Goal: Task Accomplishment & Management: Use online tool/utility

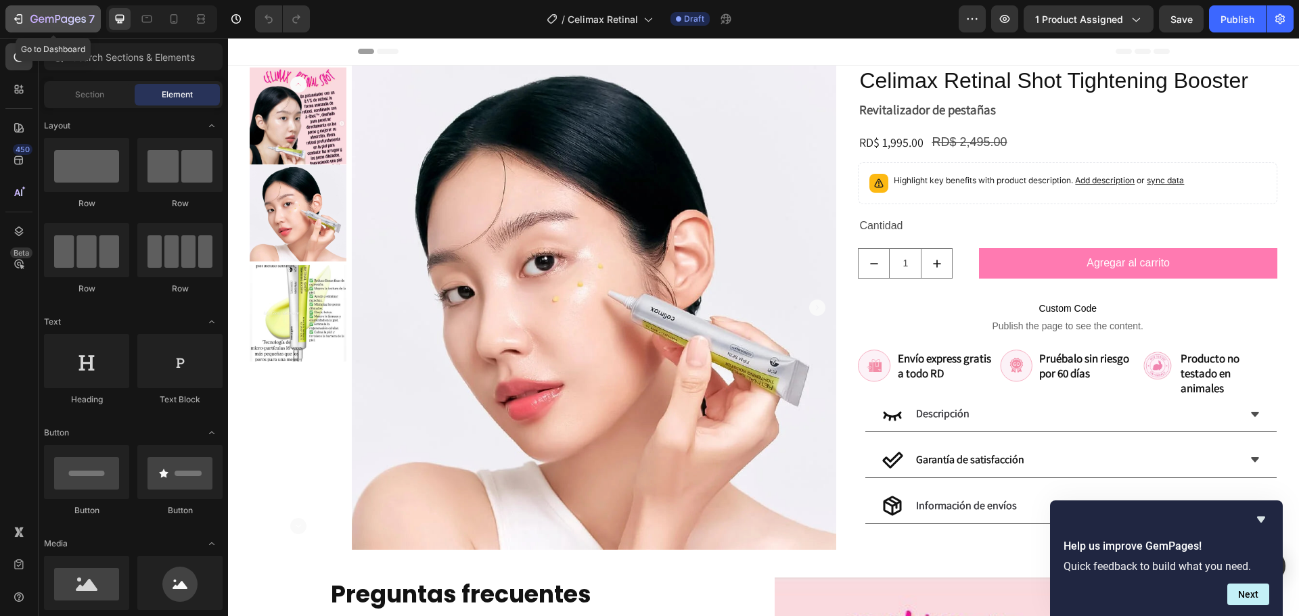
click at [14, 9] on button "7" at bounding box center [52, 18] width 95 height 27
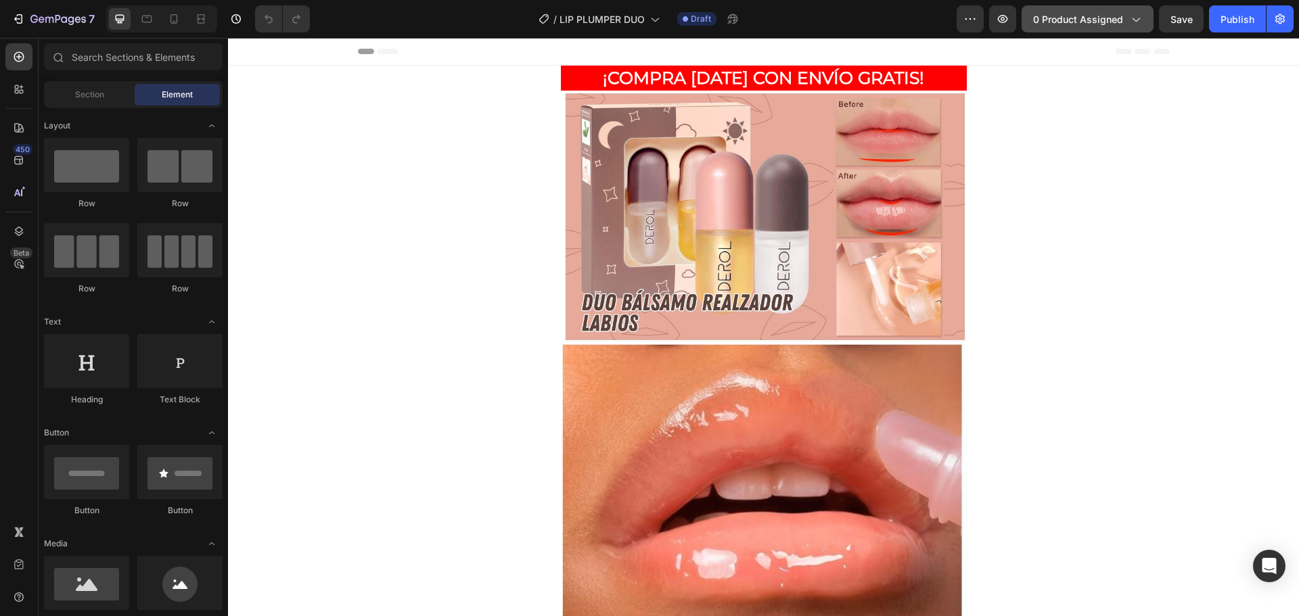
click at [1131, 16] on icon "button" at bounding box center [1135, 19] width 14 height 14
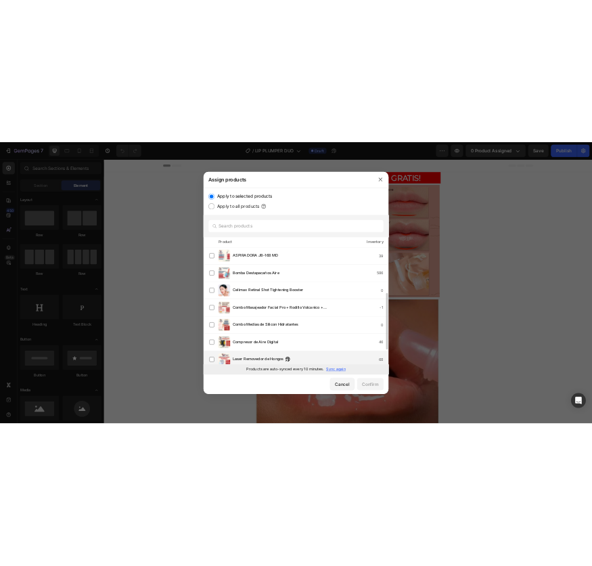
scroll to position [135, 0]
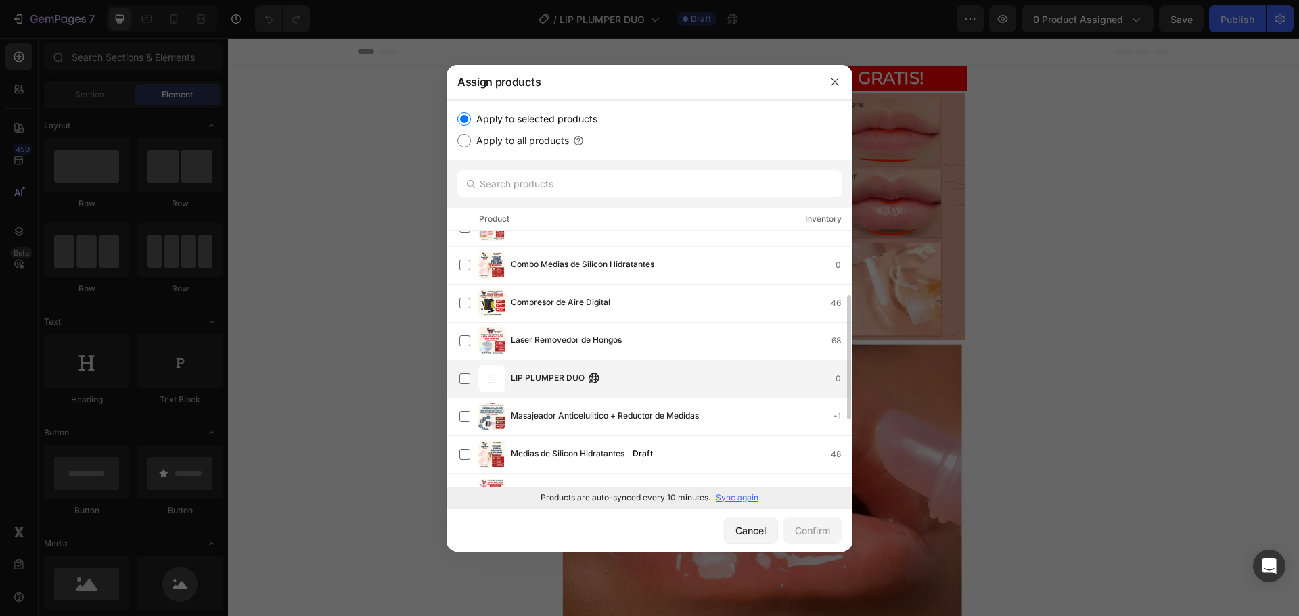
click at [689, 385] on div "LIP PLUMPER DUO 0" at bounding box center [681, 378] width 341 height 15
click at [812, 532] on div "Confirm" at bounding box center [812, 531] width 35 height 14
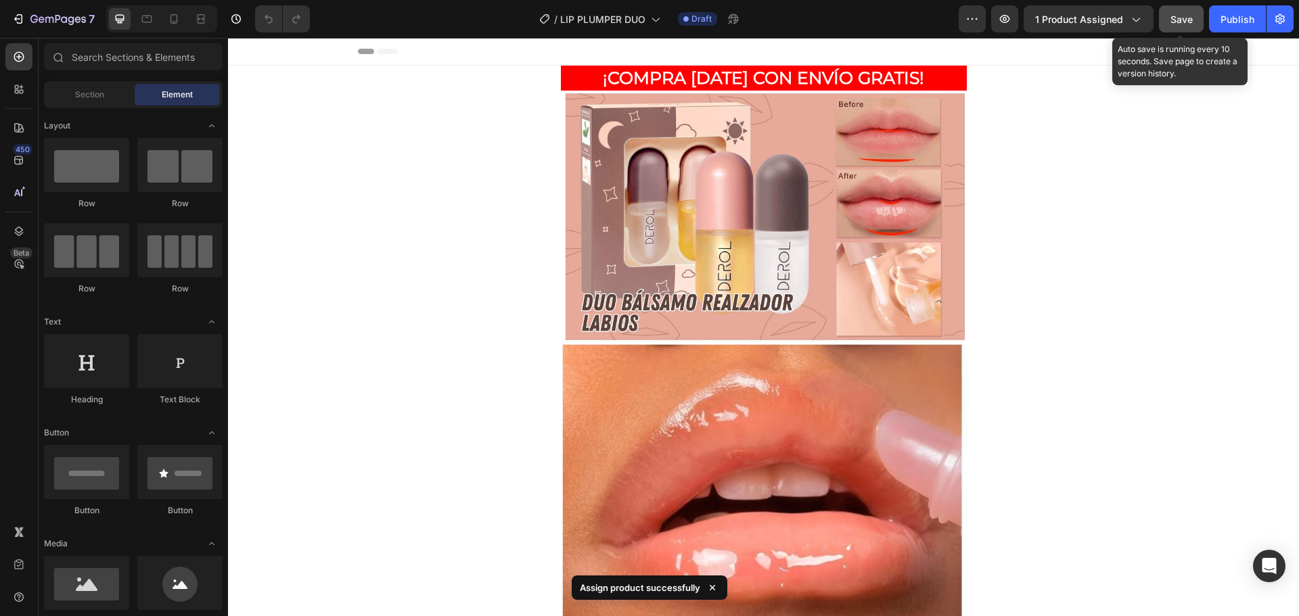
click at [1183, 22] on span "Save" at bounding box center [1181, 20] width 22 height 12
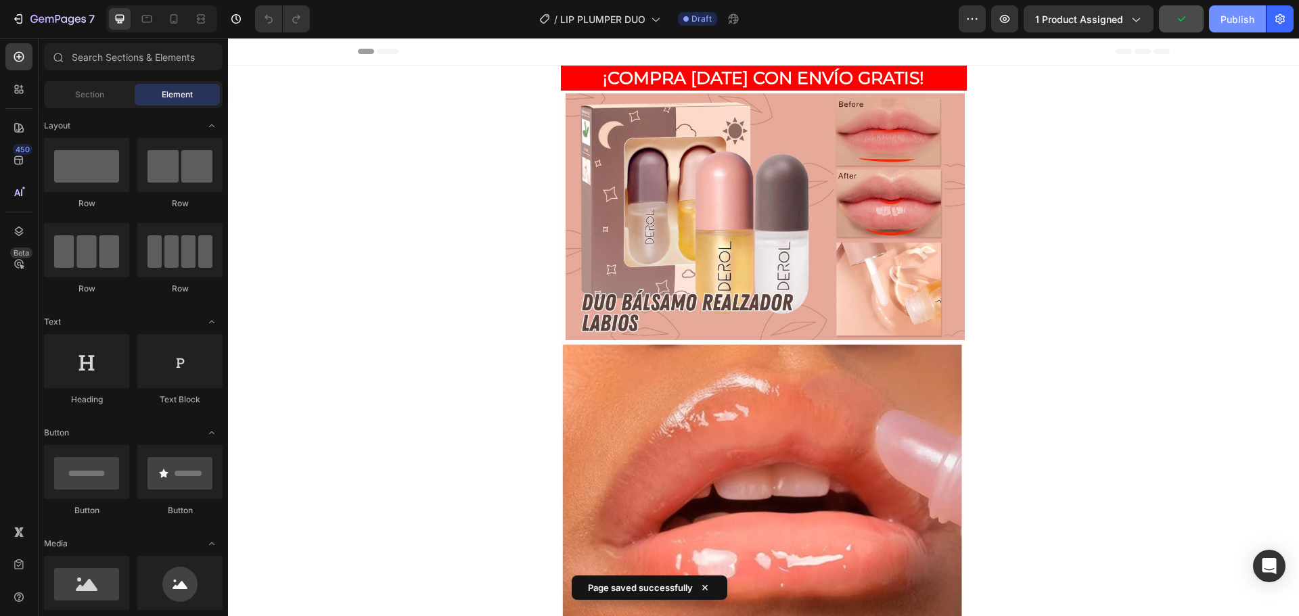
click at [1247, 23] on div "Publish" at bounding box center [1237, 19] width 34 height 14
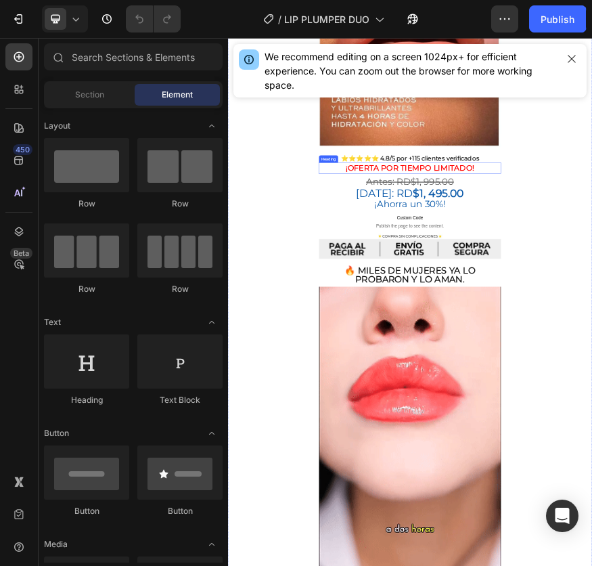
scroll to position [474, 0]
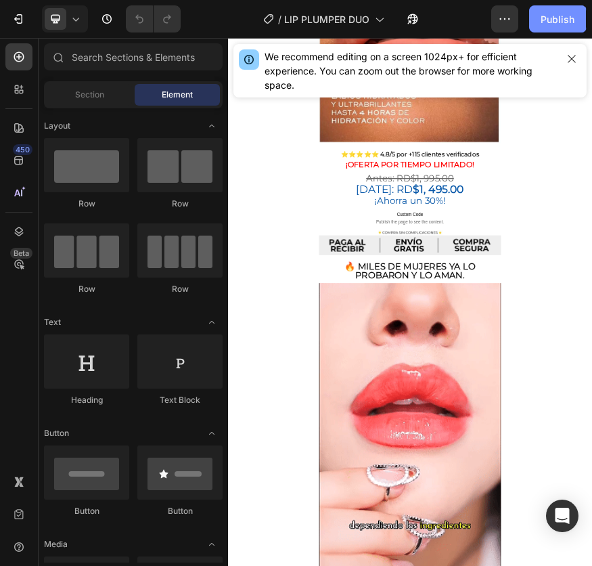
click at [561, 17] on div "Publish" at bounding box center [558, 19] width 34 height 14
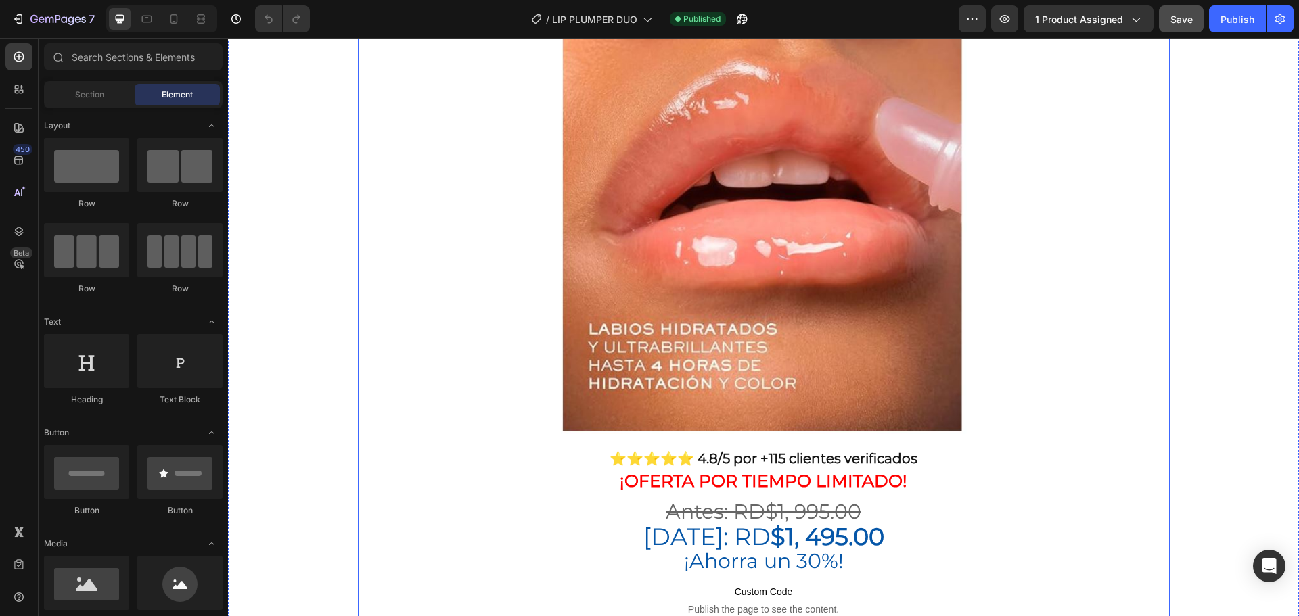
scroll to position [74, 0]
